Goal: Check status: Check status

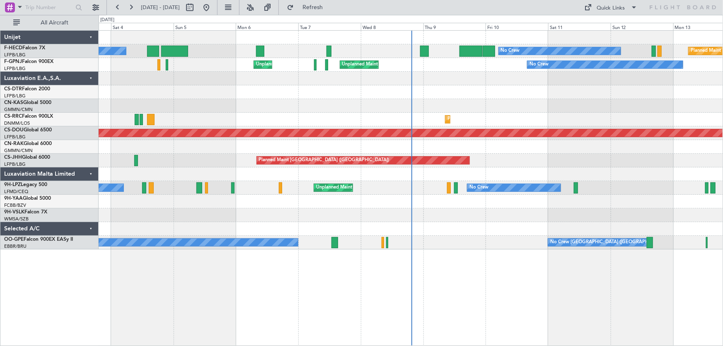
click at [254, 148] on div "No Crew Planned Maint [GEOGRAPHIC_DATA] ([GEOGRAPHIC_DATA]) No Crew AOG Maint […" at bounding box center [411, 140] width 624 height 219
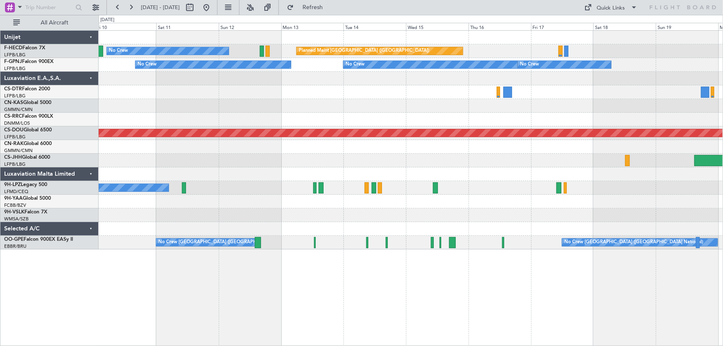
click at [243, 105] on div "Planned Maint [GEOGRAPHIC_DATA] ([GEOGRAPHIC_DATA]) No Crew No Crew No Crew No …" at bounding box center [411, 140] width 624 height 219
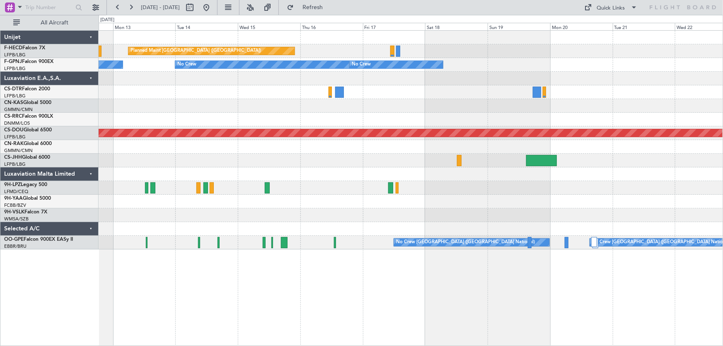
click at [372, 110] on div at bounding box center [411, 106] width 624 height 14
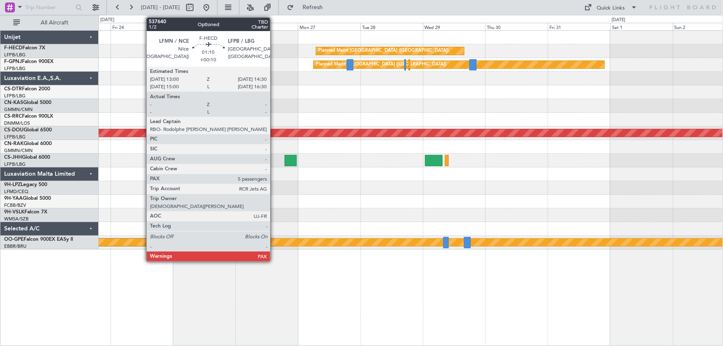
click at [289, 124] on div at bounding box center [411, 120] width 624 height 14
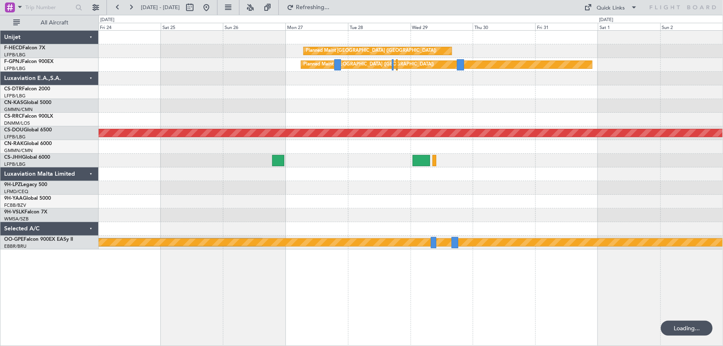
click at [258, 109] on div at bounding box center [411, 106] width 624 height 14
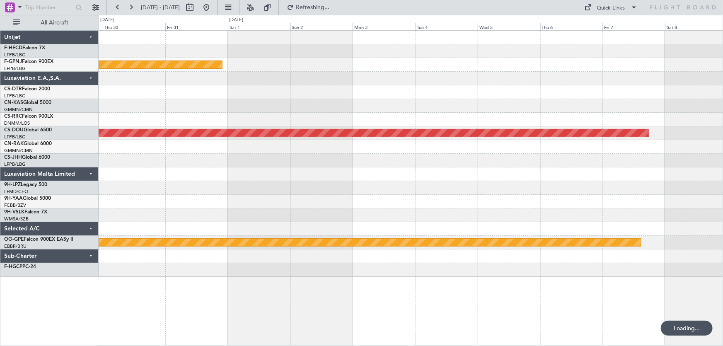
click at [256, 111] on div at bounding box center [411, 106] width 624 height 14
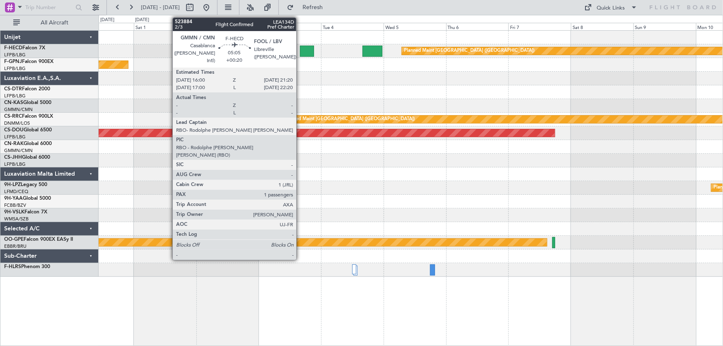
click at [302, 51] on div at bounding box center [307, 51] width 14 height 11
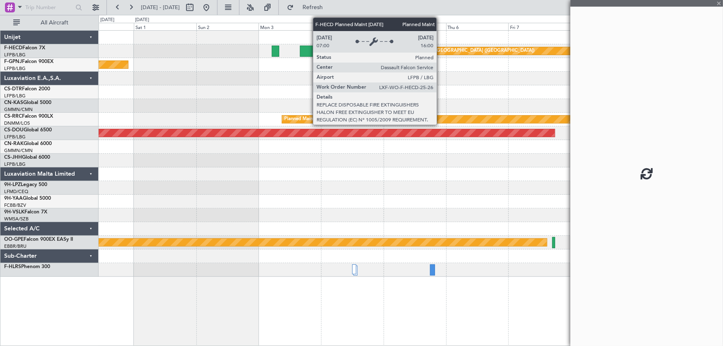
click at [440, 53] on div "Planned Maint [GEOGRAPHIC_DATA] ([GEOGRAPHIC_DATA])" at bounding box center [469, 51] width 130 height 12
